Goal: Task Accomplishment & Management: Complete application form

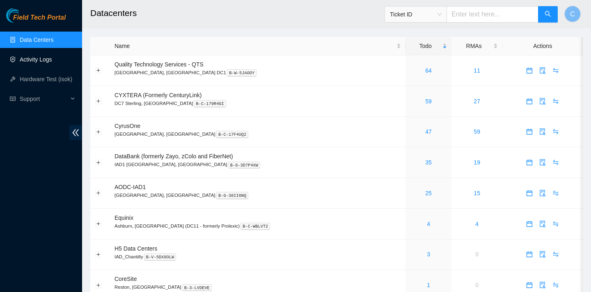
click at [52, 63] on link "Activity Logs" at bounding box center [36, 59] width 32 height 7
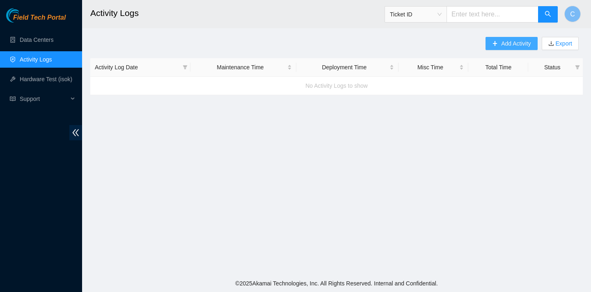
click at [504, 40] on span "Add Activity" at bounding box center [516, 43] width 30 height 9
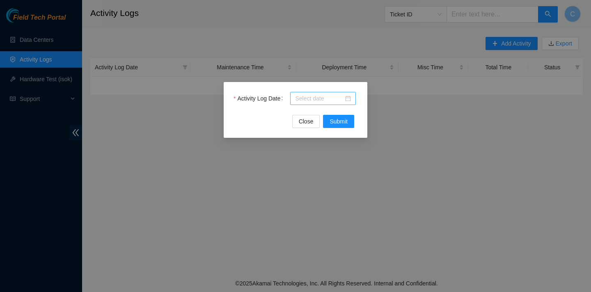
click at [349, 100] on div at bounding box center [323, 98] width 56 height 9
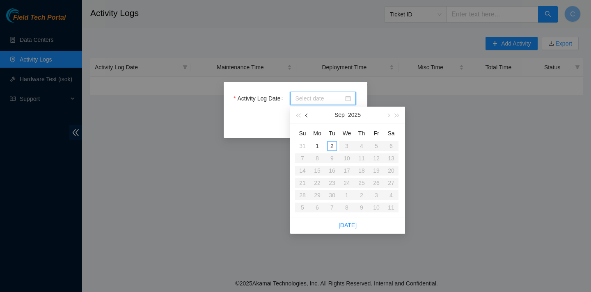
click at [307, 116] on span "button" at bounding box center [307, 116] width 4 height 4
type input "[DATE]"
click at [317, 198] on div "25" at bounding box center [317, 195] width 10 height 10
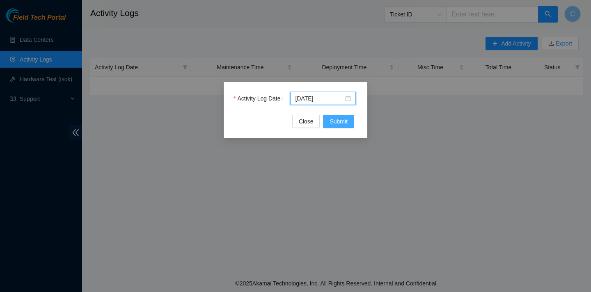
click at [337, 126] on span "Submit" at bounding box center [339, 121] width 18 height 9
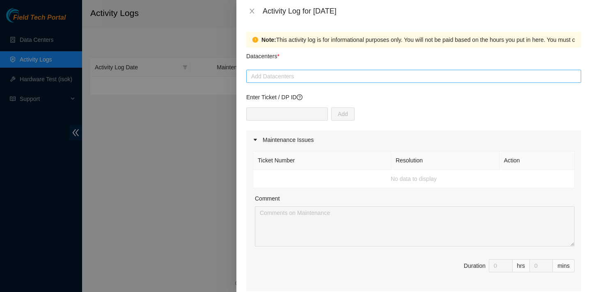
click at [288, 73] on div at bounding box center [413, 76] width 331 height 10
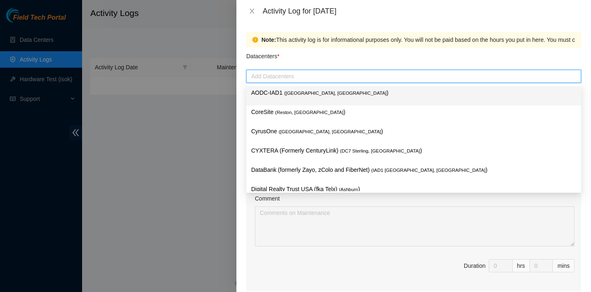
click at [317, 98] on div "AODC-IAD1 ( [GEOGRAPHIC_DATA], [GEOGRAPHIC_DATA] )" at bounding box center [413, 95] width 325 height 15
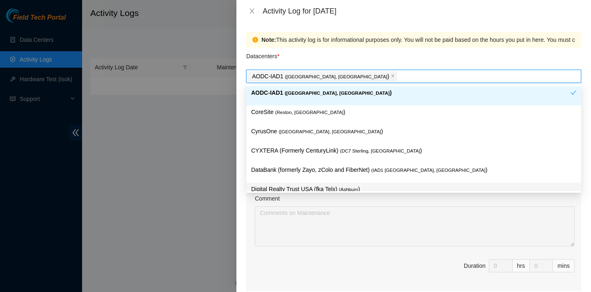
click at [450, 199] on div "Comment" at bounding box center [415, 200] width 320 height 12
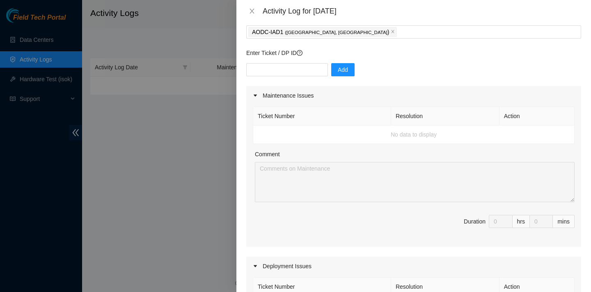
scroll to position [385, 0]
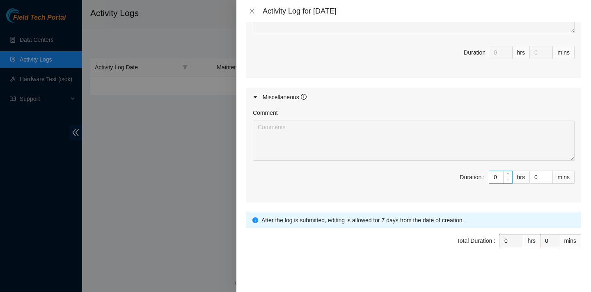
click at [504, 178] on span "Decrease Value" at bounding box center [507, 179] width 9 height 7
type input "1"
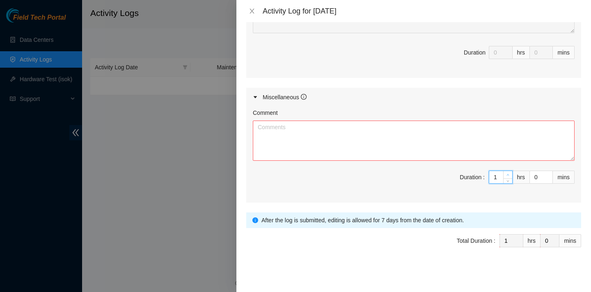
click at [509, 171] on span "Increase Value" at bounding box center [507, 174] width 9 height 7
type input "2"
click at [509, 171] on span "Increase Value" at bounding box center [507, 174] width 9 height 7
type input "3"
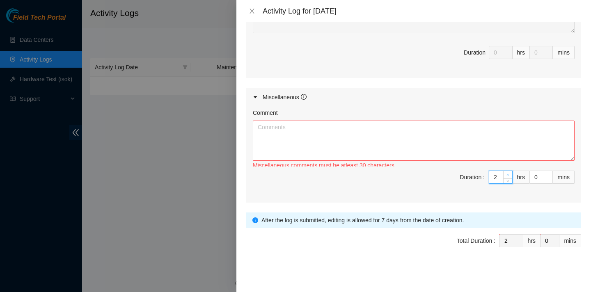
type input "3"
click at [509, 171] on span "Increase Value" at bounding box center [507, 174] width 9 height 7
type input "4"
click at [509, 171] on span "Increase Value" at bounding box center [507, 174] width 9 height 7
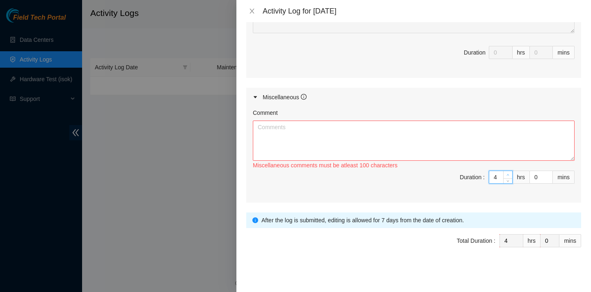
type input "5"
click at [509, 171] on span "Increase Value" at bounding box center [507, 174] width 9 height 7
click at [454, 149] on textarea "Comment" at bounding box center [414, 141] width 322 height 40
paste textarea "Chatroom It is imperative that if you are working you need to be signed in to S…"
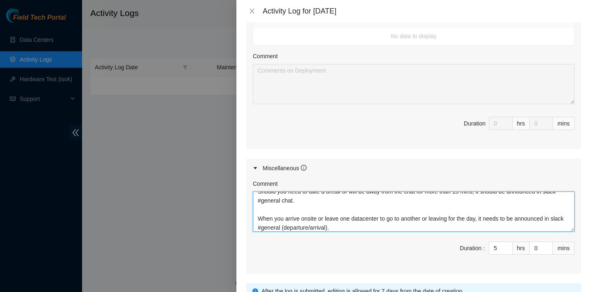
scroll to position [0, 0]
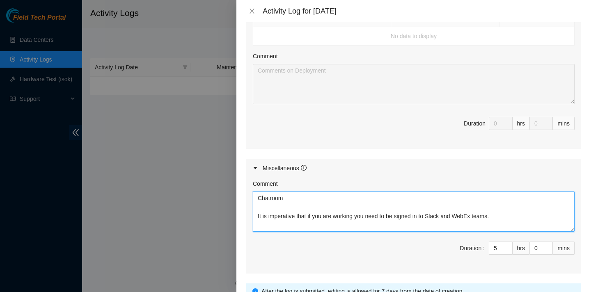
click at [258, 197] on textarea "Chatroom It is imperative that if you are working you need to be signed in to S…" at bounding box center [414, 212] width 322 height 40
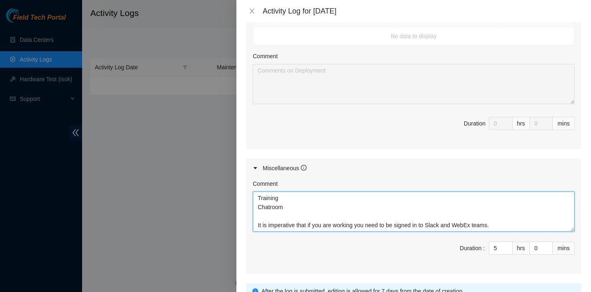
click at [257, 223] on textarea "Training Chatroom It is imperative that if you are working you need to be signe…" at bounding box center [414, 212] width 322 height 40
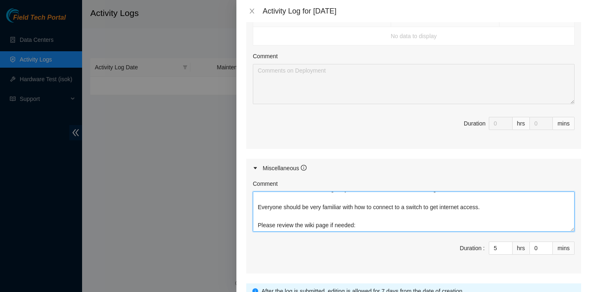
scroll to position [385, 0]
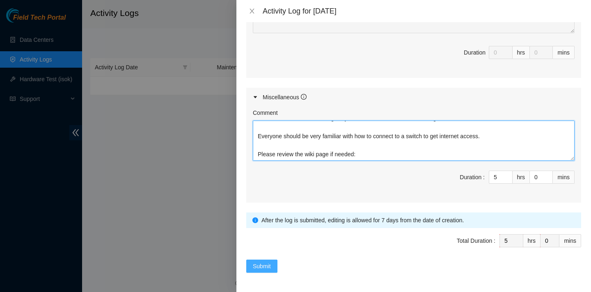
type textarea "Training Chatroom It is imperative that if you are working you need to be signe…"
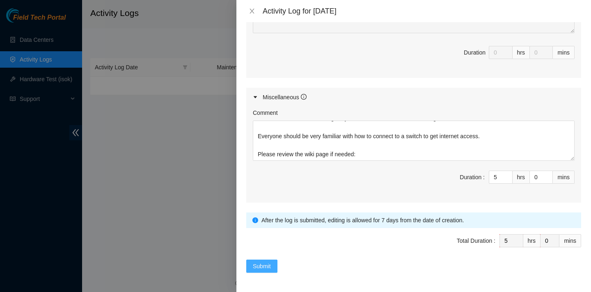
click at [266, 263] on span "Submit" at bounding box center [262, 266] width 18 height 9
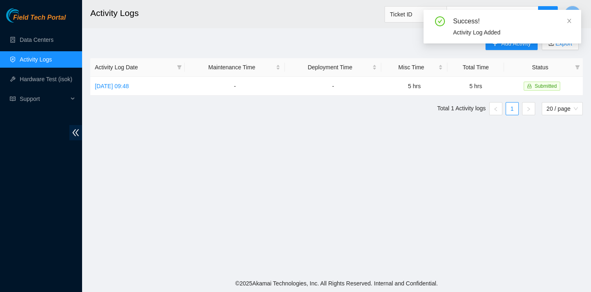
click at [511, 47] on div "Success! Activity Log Added" at bounding box center [503, 30] width 158 height 40
click at [568, 21] on icon "close" at bounding box center [569, 21] width 6 height 6
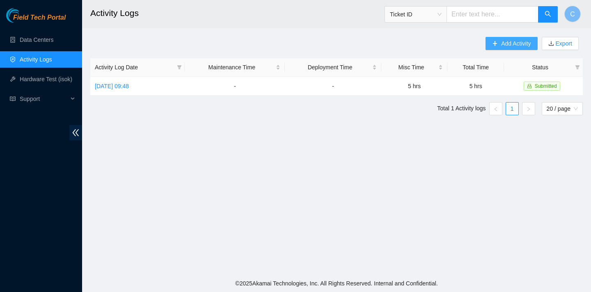
click at [521, 47] on span "Add Activity" at bounding box center [516, 43] width 30 height 9
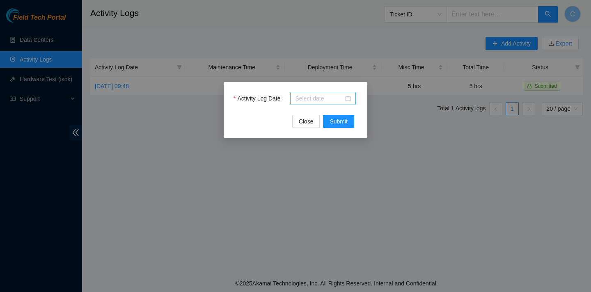
click at [312, 99] on input "Activity Log Date" at bounding box center [319, 98] width 48 height 9
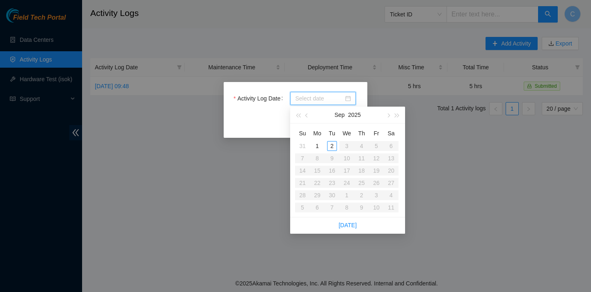
type input "[DATE]"
click at [311, 117] on button "button" at bounding box center [307, 115] width 9 height 16
type input "[DATE]"
click at [332, 194] on div "26" at bounding box center [332, 195] width 10 height 10
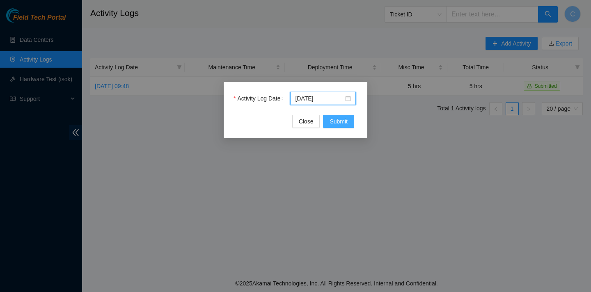
click at [335, 124] on span "Submit" at bounding box center [339, 121] width 18 height 9
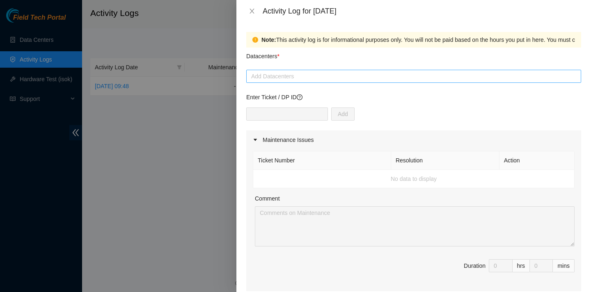
click at [305, 80] on div at bounding box center [413, 76] width 331 height 10
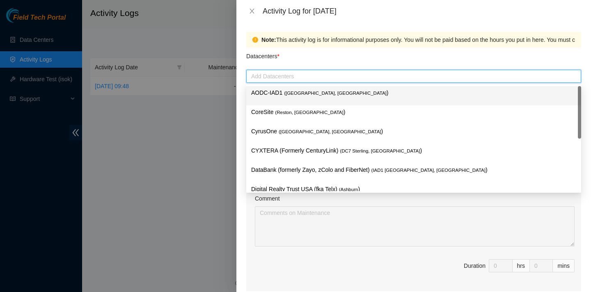
click at [295, 96] on p "AODC-IAD1 ( [GEOGRAPHIC_DATA], [GEOGRAPHIC_DATA] )" at bounding box center [413, 92] width 325 height 9
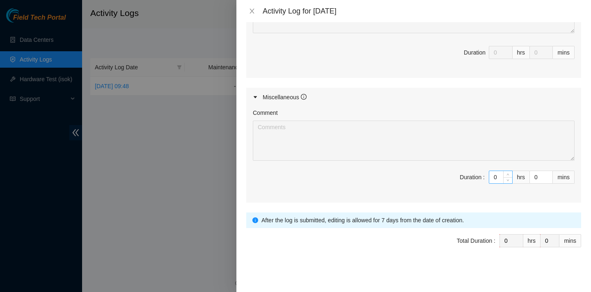
click at [498, 175] on input "0" at bounding box center [500, 177] width 23 height 12
type input "5"
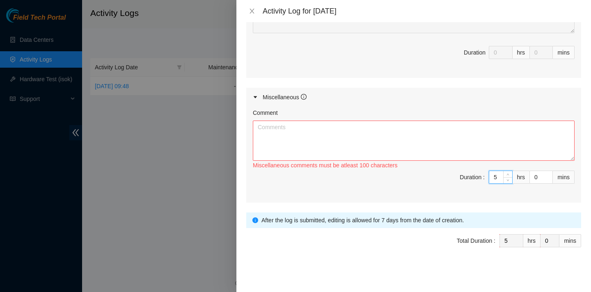
type input "5"
click at [472, 154] on textarea "Comment" at bounding box center [414, 141] width 322 height 40
paste textarea "Overall Scheduling Unless something has been pre-arranged with your NIE we are …"
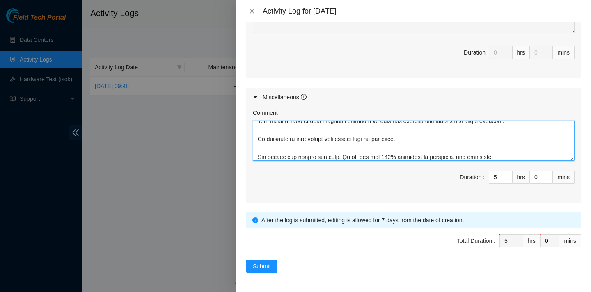
scroll to position [0, 0]
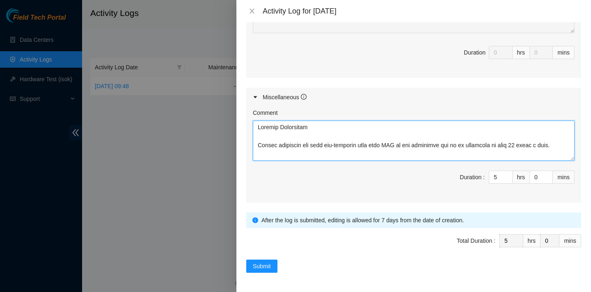
click at [257, 126] on textarea "Comment" at bounding box center [414, 141] width 322 height 40
click at [261, 127] on textarea "Comment" at bounding box center [414, 141] width 322 height 40
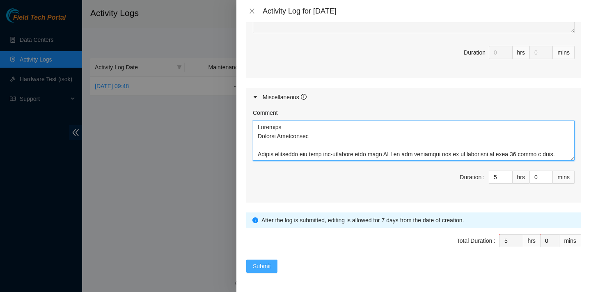
type textarea "Training Overall Scheduling Unless something has been pre-arranged with your NI…"
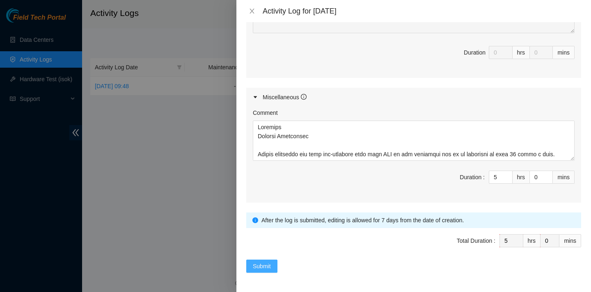
click at [264, 261] on button "Submit" at bounding box center [261, 266] width 31 height 13
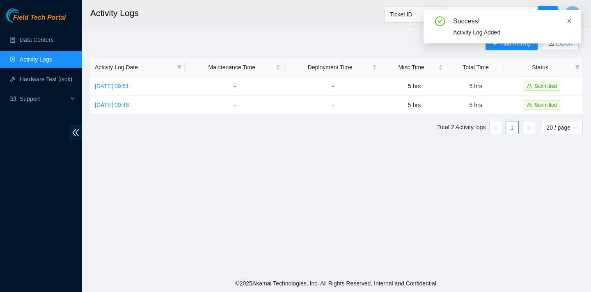
click at [569, 20] on icon "close" at bounding box center [569, 21] width 4 height 4
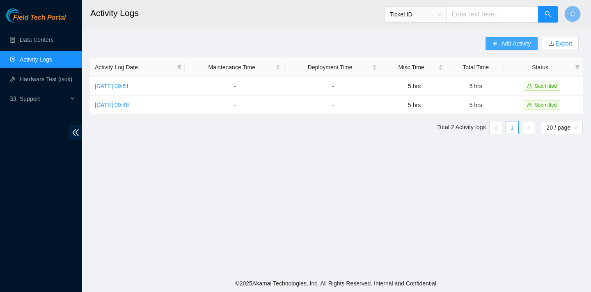
click at [512, 44] on span "Add Activity" at bounding box center [516, 43] width 30 height 9
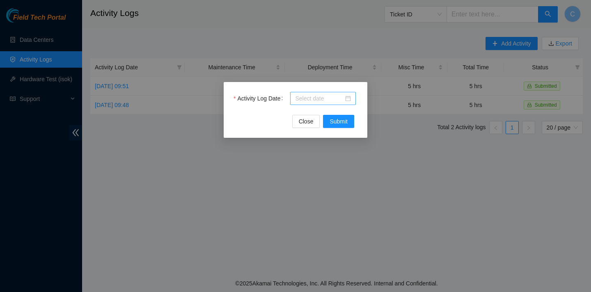
click at [349, 97] on div at bounding box center [323, 98] width 56 height 9
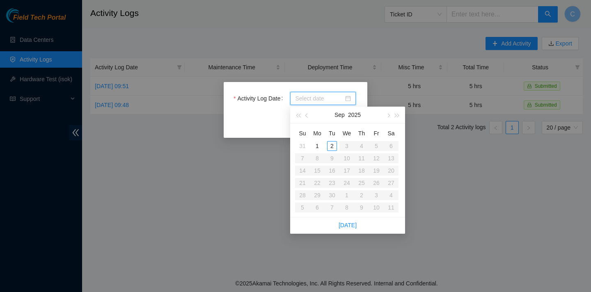
type input "[DATE]"
click at [306, 114] on button "button" at bounding box center [307, 115] width 9 height 16
type input "[DATE]"
click at [347, 195] on div "27" at bounding box center [347, 195] width 10 height 10
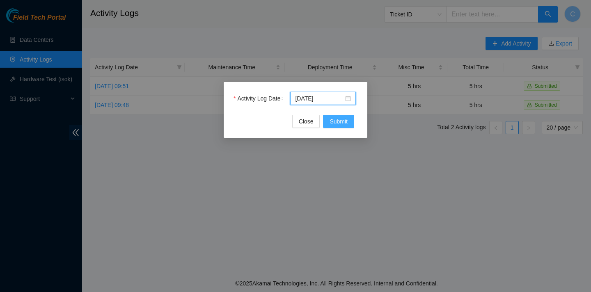
click at [349, 121] on button "Submit" at bounding box center [338, 121] width 31 height 13
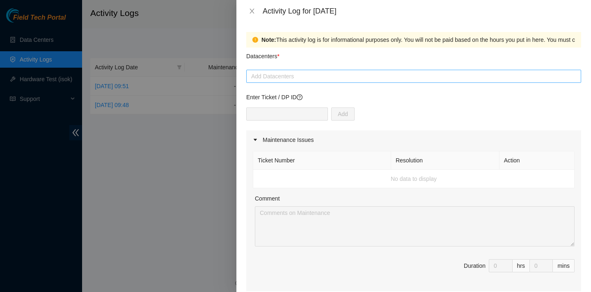
click at [388, 76] on div at bounding box center [413, 76] width 331 height 10
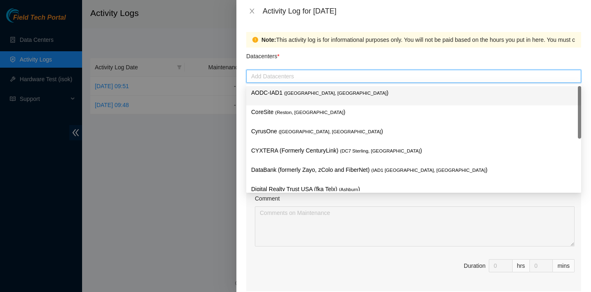
click at [374, 93] on p "AODC-IAD1 ( [GEOGRAPHIC_DATA], [GEOGRAPHIC_DATA] )" at bounding box center [413, 92] width 325 height 9
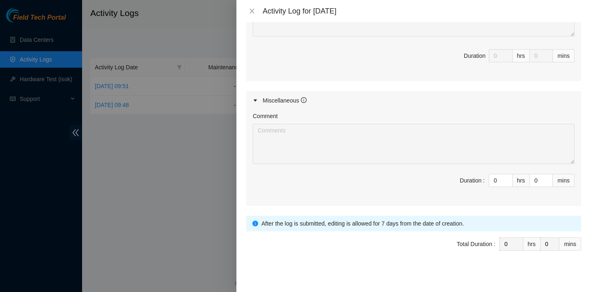
scroll to position [385, 0]
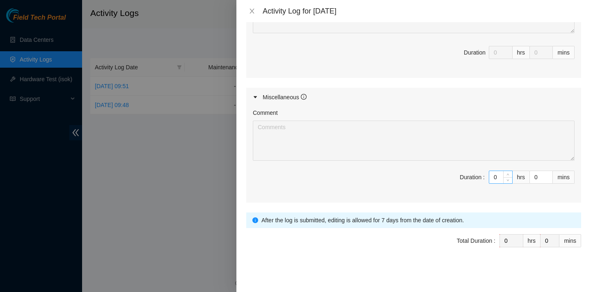
click at [498, 179] on input "0" at bounding box center [500, 177] width 23 height 12
type input "4"
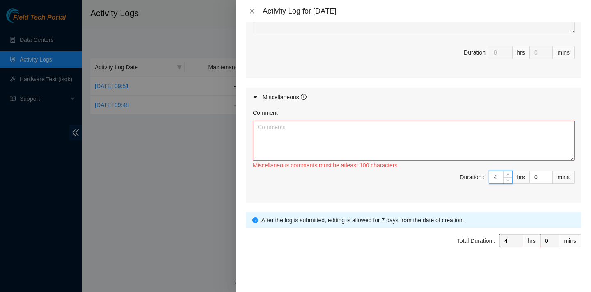
type input "4"
click at [415, 135] on textarea "Comment" at bounding box center [414, 141] width 322 height 40
paste textarea "Scheduling your work week with NIE We allow you the freedom to create your sche…"
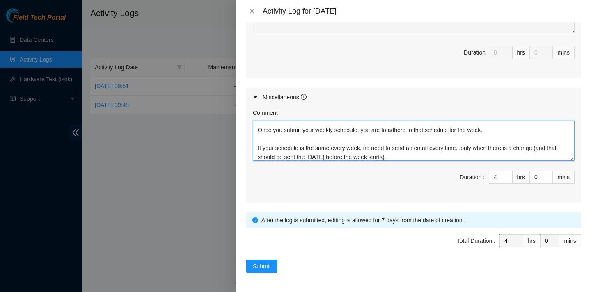
scroll to position [0, 0]
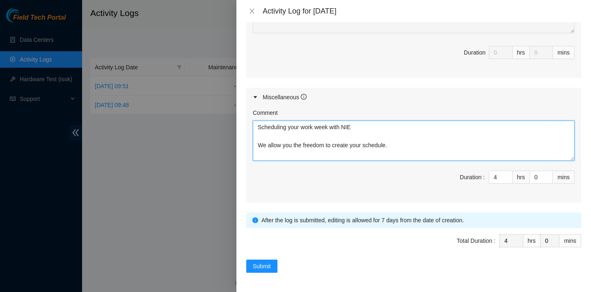
click at [257, 128] on textarea "Scheduling your work week with NIE We allow you the freedom to create your sche…" at bounding box center [414, 141] width 322 height 40
click at [260, 126] on textarea "Scheduling your work week with NIE We allow you the freedom to create your sche…" at bounding box center [414, 141] width 322 height 40
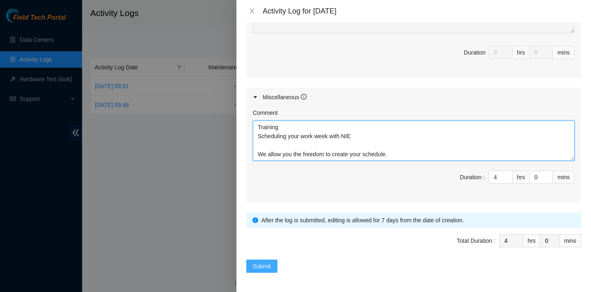
type textarea "Training Scheduling your work week with NIE We allow you the freedom to create …"
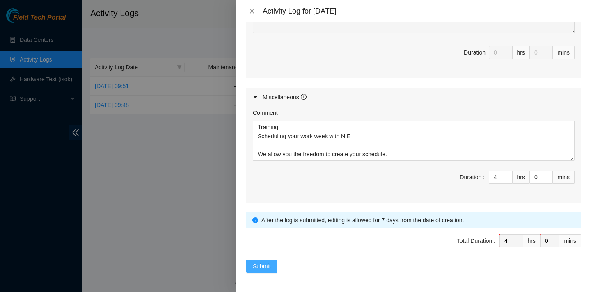
click at [259, 263] on span "Submit" at bounding box center [262, 266] width 18 height 9
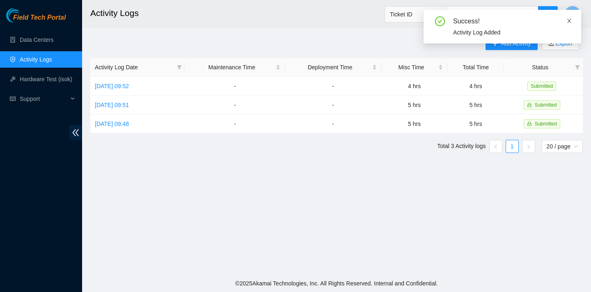
click at [571, 20] on icon "close" at bounding box center [569, 21] width 6 height 6
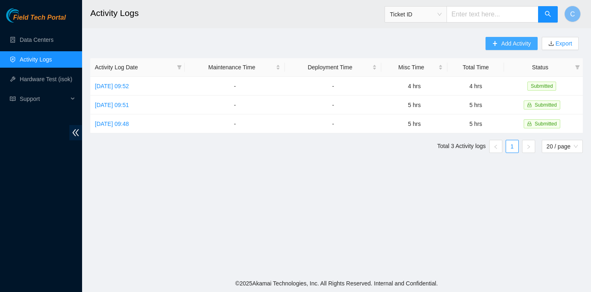
click at [508, 45] on span "Add Activity" at bounding box center [516, 43] width 30 height 9
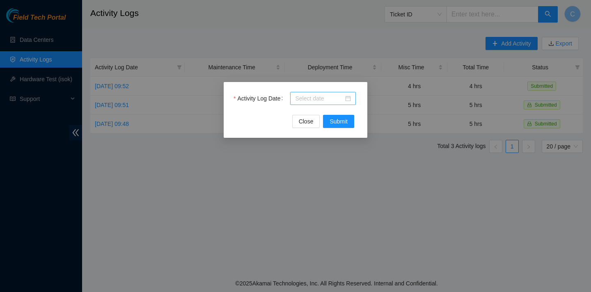
click at [348, 102] on div at bounding box center [323, 98] width 56 height 9
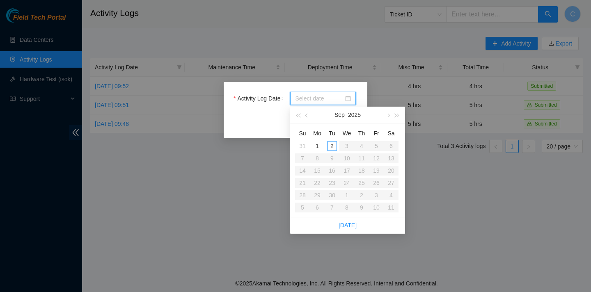
type input "[DATE]"
click at [308, 118] on button "button" at bounding box center [307, 115] width 9 height 16
type input "[DATE]"
click at [361, 197] on div "28" at bounding box center [362, 195] width 10 height 10
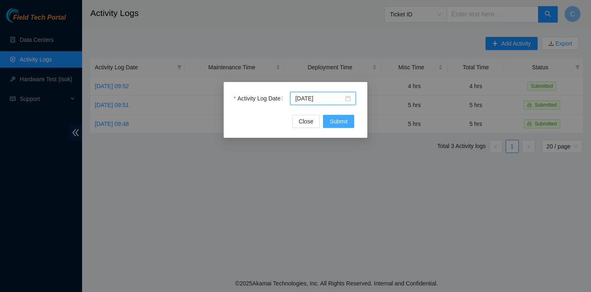
click at [342, 125] on span "Submit" at bounding box center [339, 121] width 18 height 9
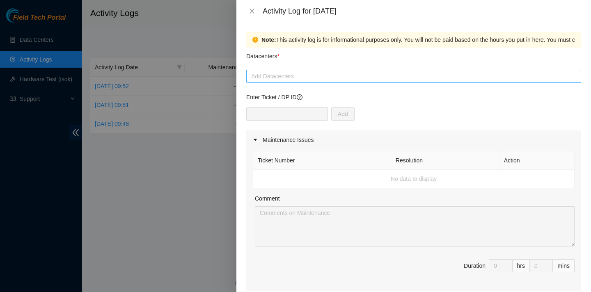
click at [303, 78] on div at bounding box center [413, 76] width 331 height 10
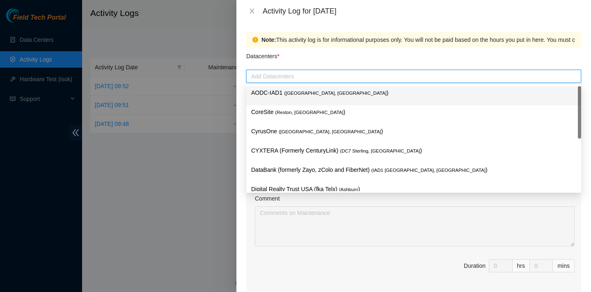
click at [296, 94] on span "( [GEOGRAPHIC_DATA], [GEOGRAPHIC_DATA]" at bounding box center [335, 93] width 103 height 5
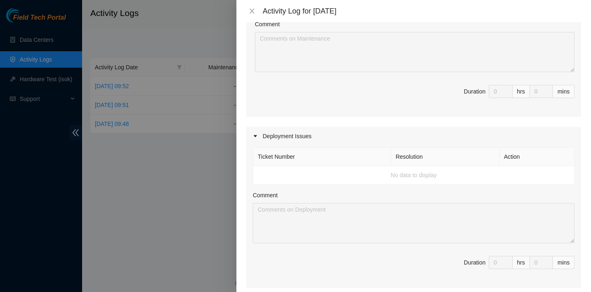
scroll to position [363, 0]
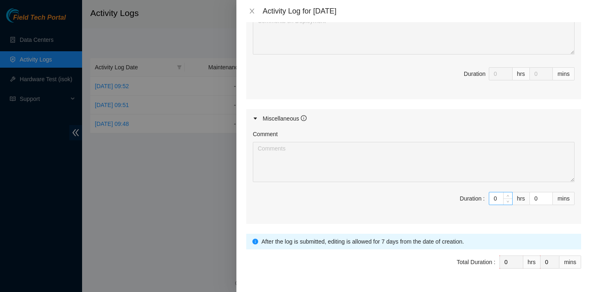
click at [499, 198] on input "0" at bounding box center [500, 199] width 23 height 12
type input "3"
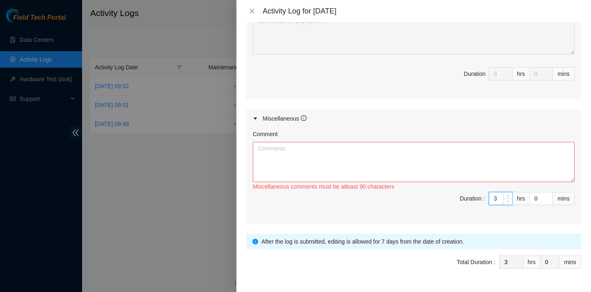
type input "3"
click at [442, 156] on textarea "Comment" at bounding box center [414, 162] width 322 height 40
paste textarea "Tardiness We are generally very relaxed on this unless the privileged is abused…"
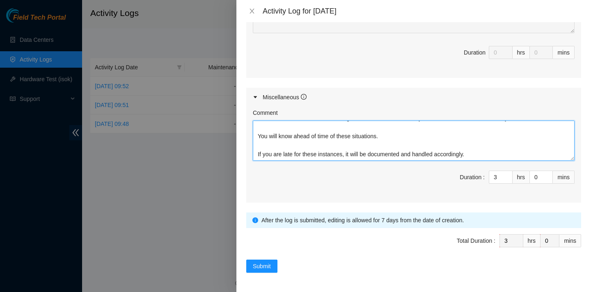
scroll to position [0, 0]
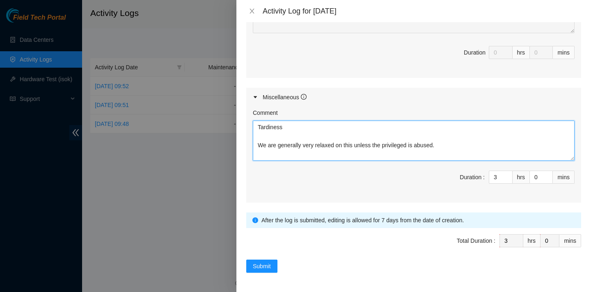
click at [257, 125] on textarea "Tardiness We are generally very relaxed on this unless the privileged is abused…" at bounding box center [414, 141] width 322 height 40
click at [263, 124] on textarea "Tardiness We are generally very relaxed on this unless the privileged is abused…" at bounding box center [414, 141] width 322 height 40
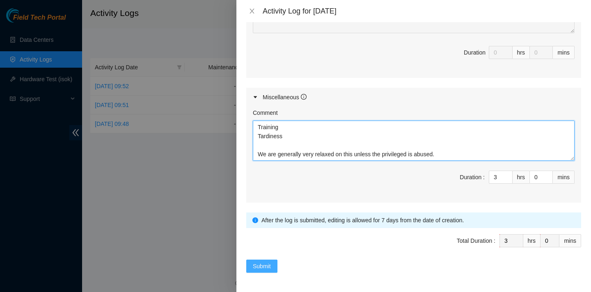
type textarea "Training Tardiness We are generally very relaxed on this unless the privileged …"
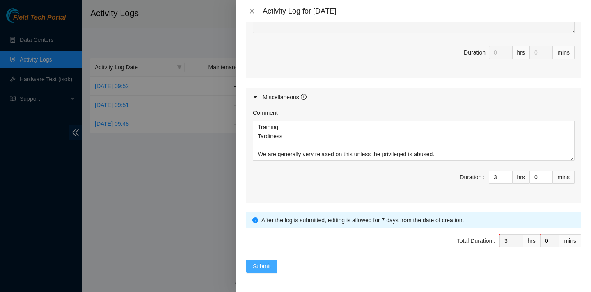
click at [273, 263] on button "Submit" at bounding box center [261, 266] width 31 height 13
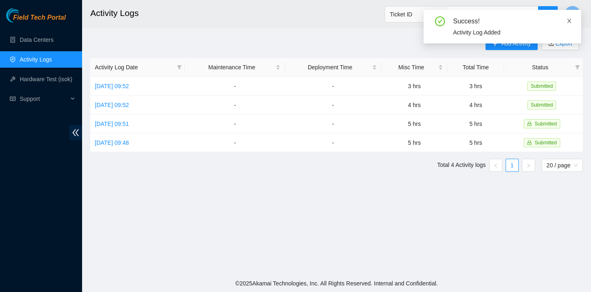
click at [569, 20] on icon "close" at bounding box center [569, 21] width 6 height 6
